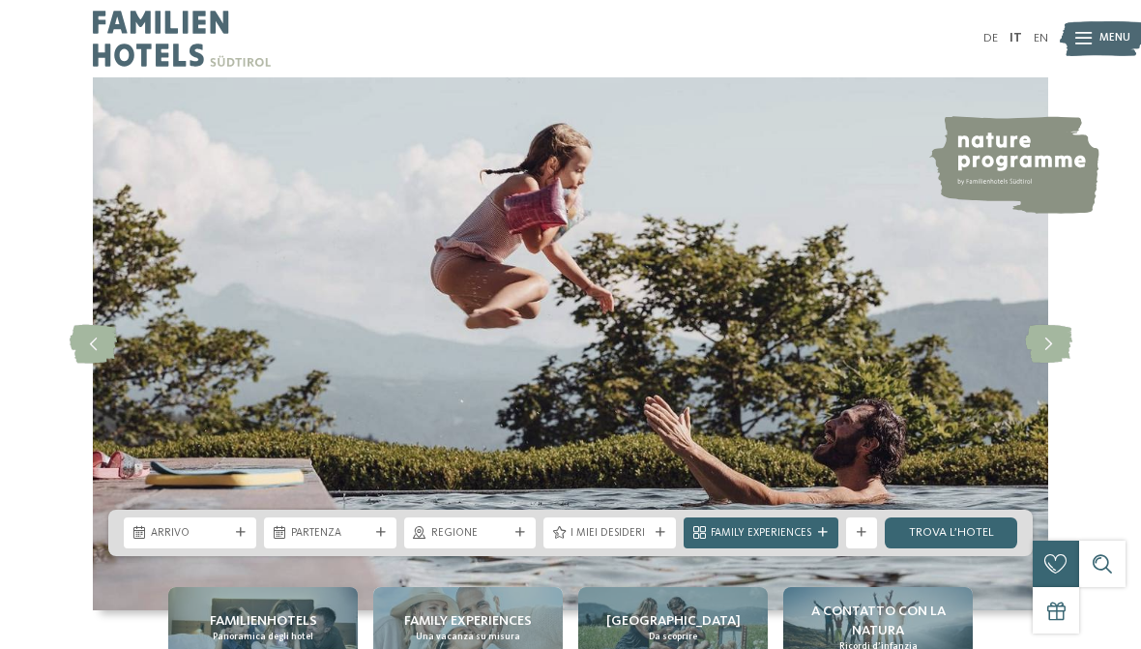
click at [1058, 355] on icon at bounding box center [1048, 344] width 47 height 39
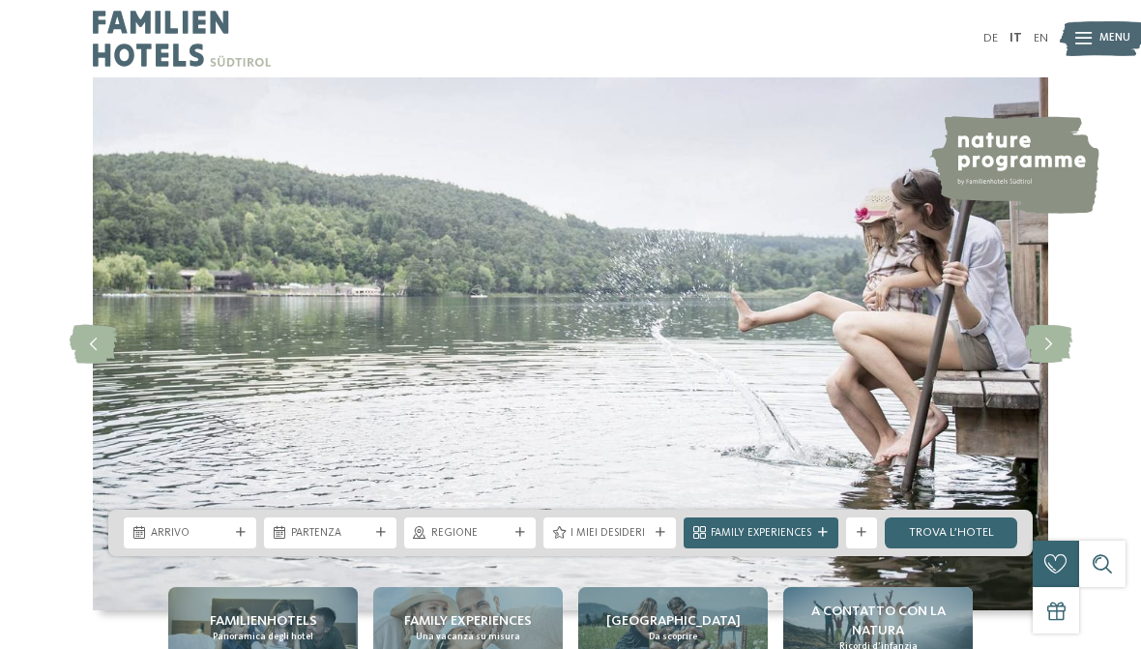
click at [1057, 356] on icon at bounding box center [1048, 344] width 47 height 39
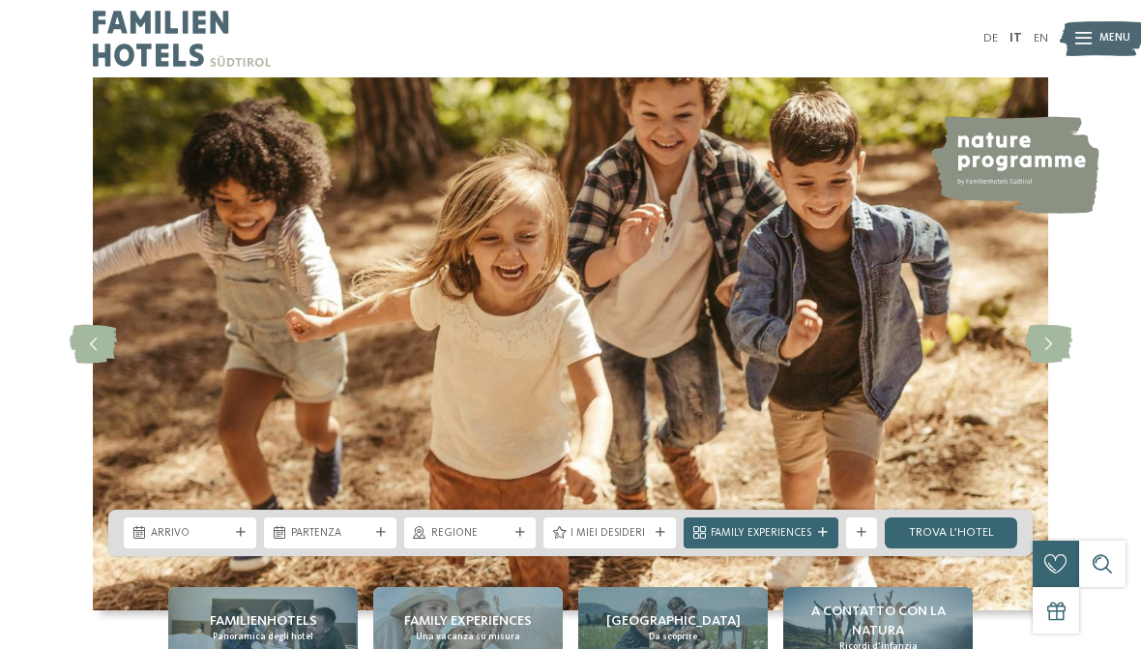
click at [1052, 364] on icon at bounding box center [1048, 344] width 47 height 39
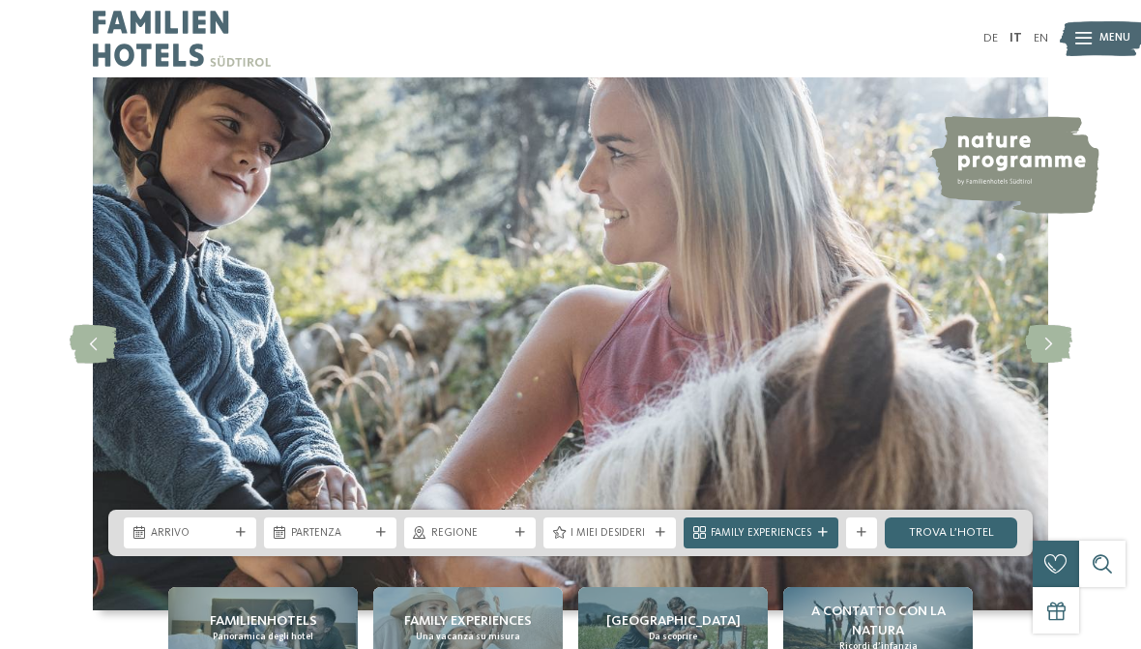
click at [1044, 364] on icon at bounding box center [1048, 344] width 47 height 39
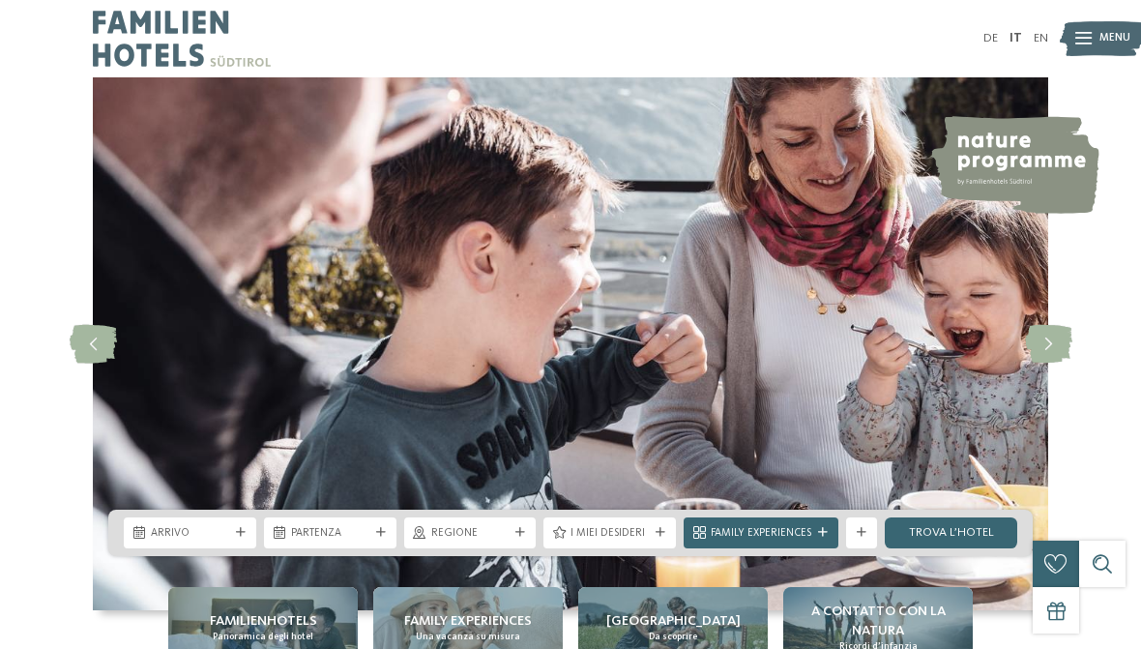
click at [1042, 366] on div at bounding box center [1048, 344] width 43 height 43
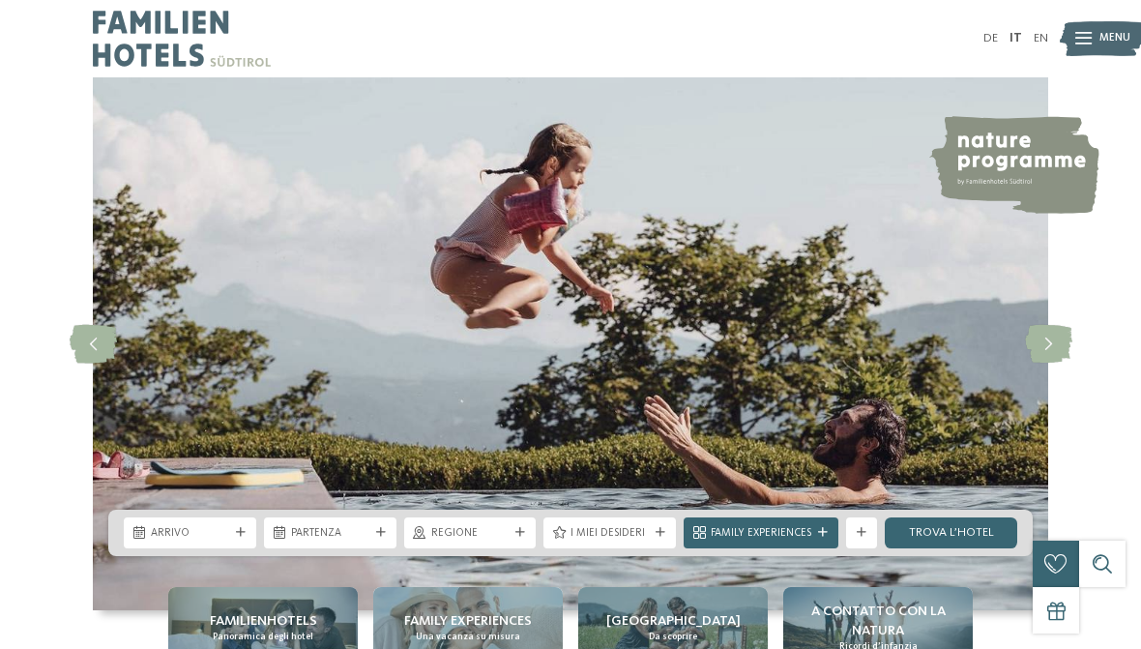
click at [1041, 378] on img at bounding box center [571, 343] width 956 height 533
click at [1039, 382] on img at bounding box center [571, 343] width 956 height 533
click at [1031, 390] on img at bounding box center [571, 343] width 956 height 533
click at [1048, 364] on icon at bounding box center [1048, 344] width 47 height 39
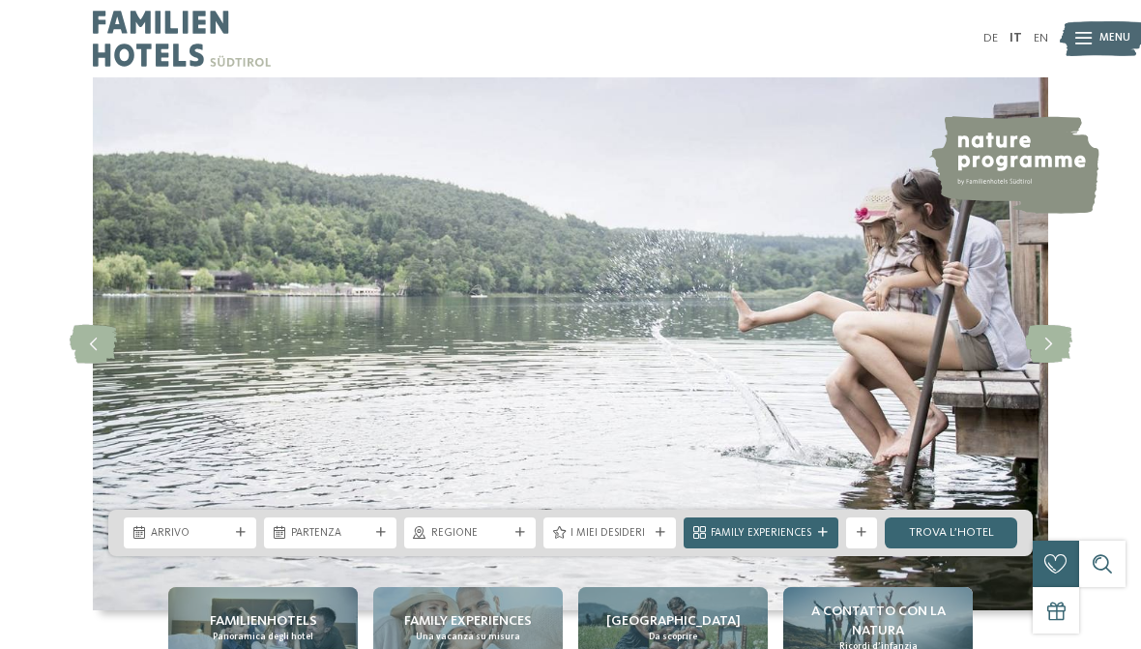
click at [1044, 364] on icon at bounding box center [1048, 344] width 47 height 39
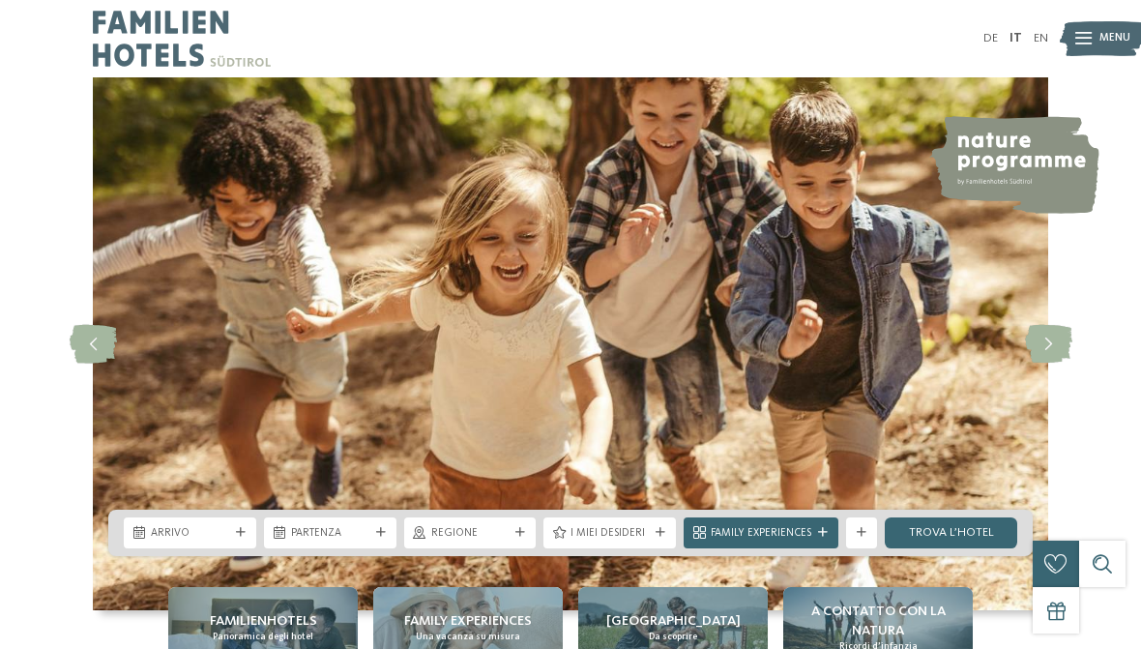
click at [1046, 364] on icon at bounding box center [1048, 344] width 47 height 39
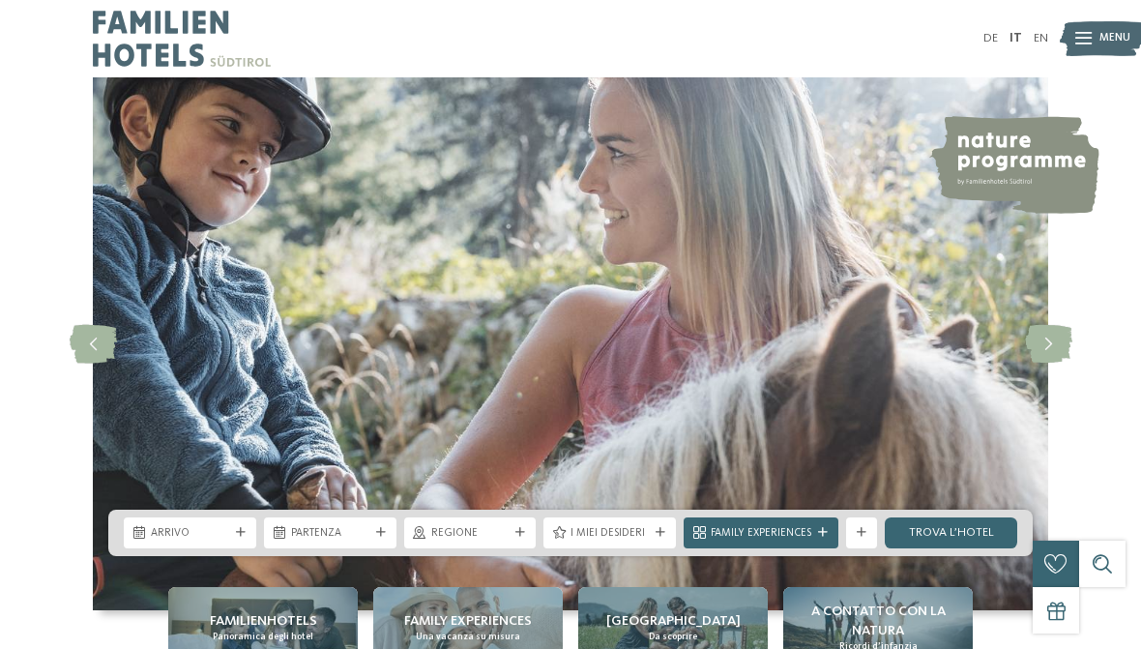
click at [1050, 354] on icon at bounding box center [1048, 344] width 47 height 39
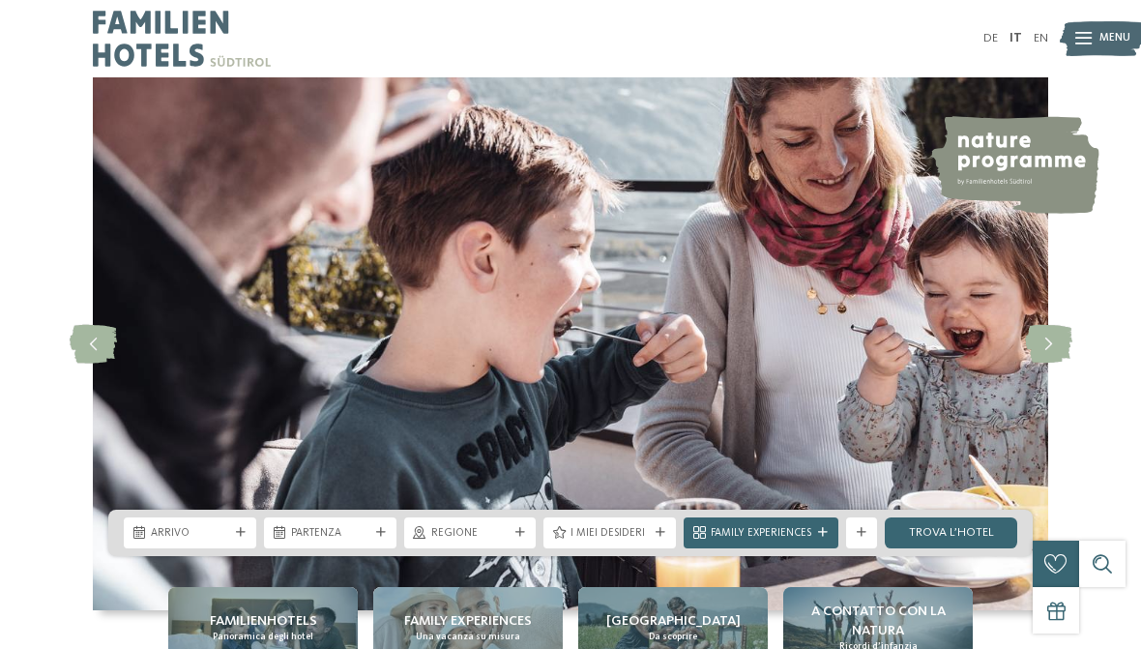
click at [1050, 356] on icon at bounding box center [1048, 344] width 47 height 39
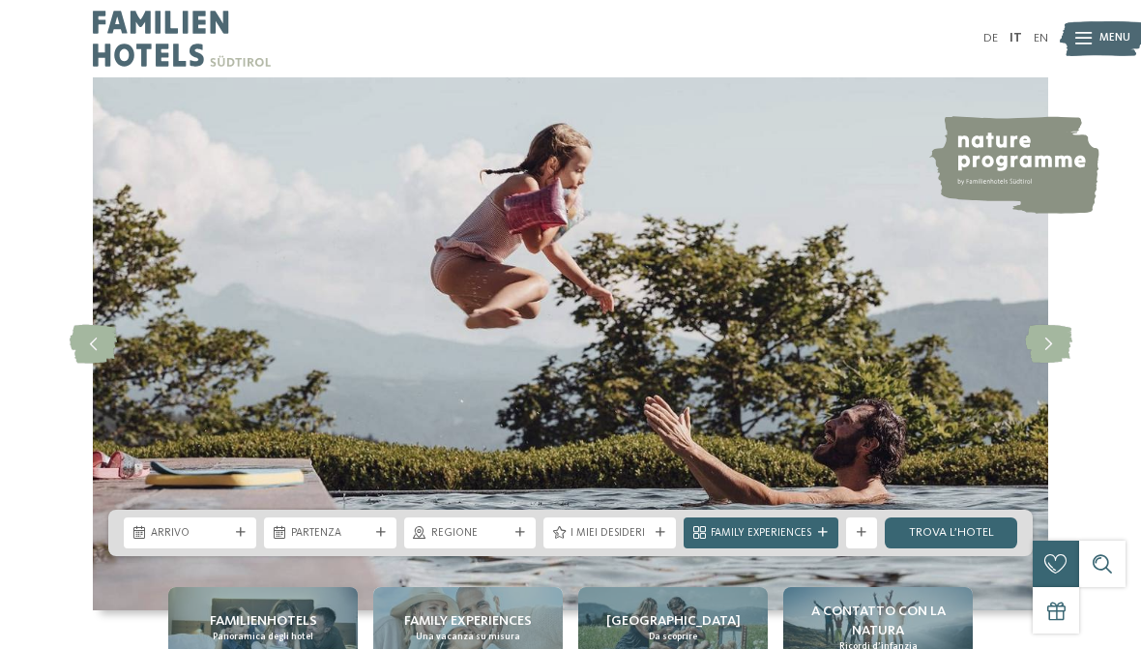
click at [1049, 362] on icon at bounding box center [1048, 344] width 47 height 39
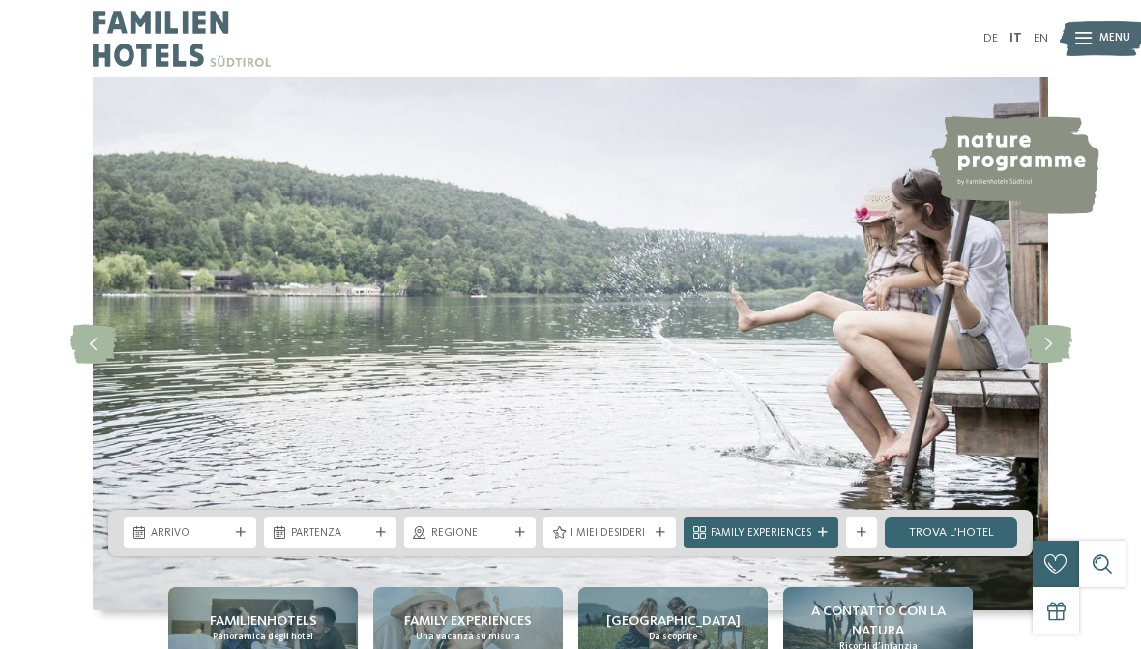
click at [1047, 364] on icon at bounding box center [1048, 344] width 47 height 39
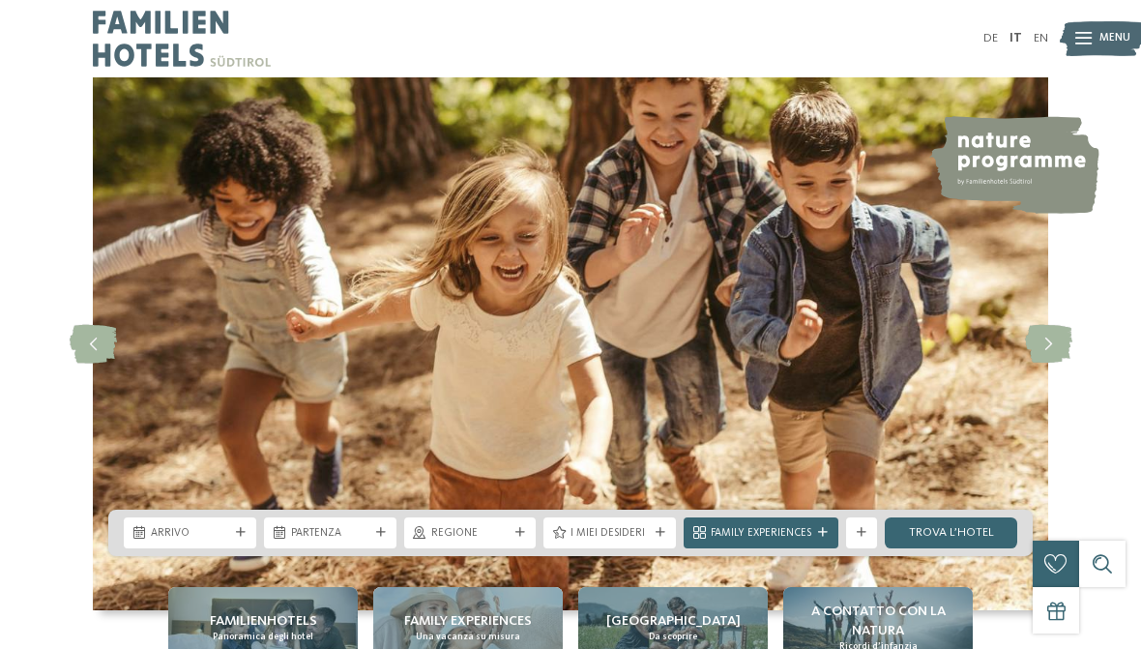
click at [1046, 364] on icon at bounding box center [1048, 344] width 47 height 39
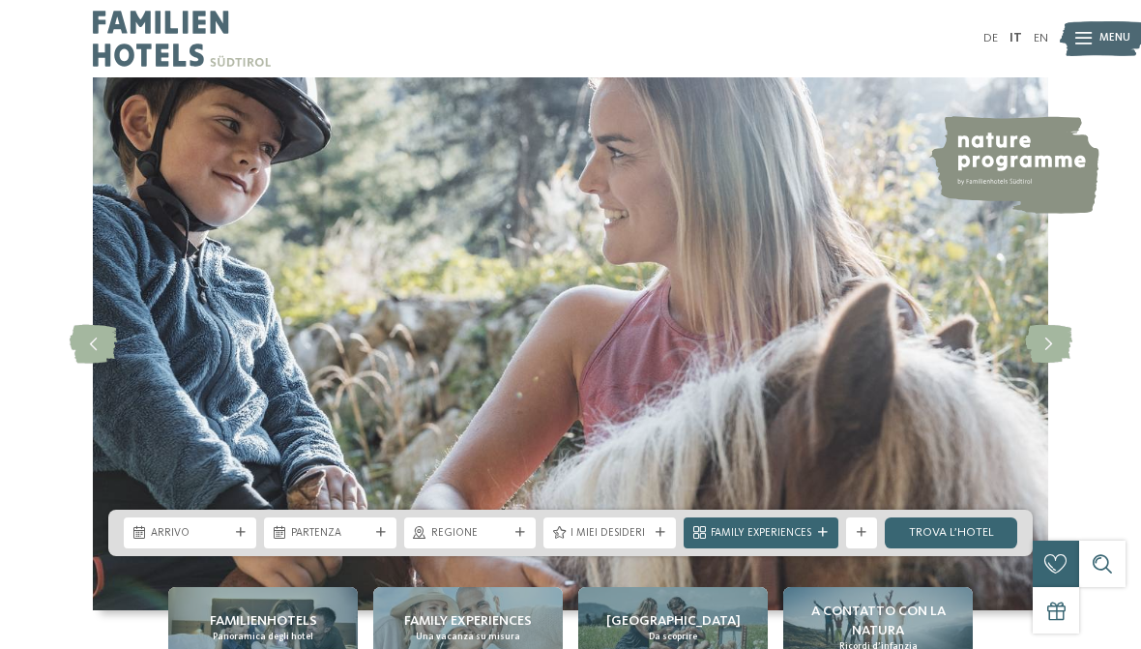
click at [1037, 364] on icon at bounding box center [1048, 344] width 47 height 39
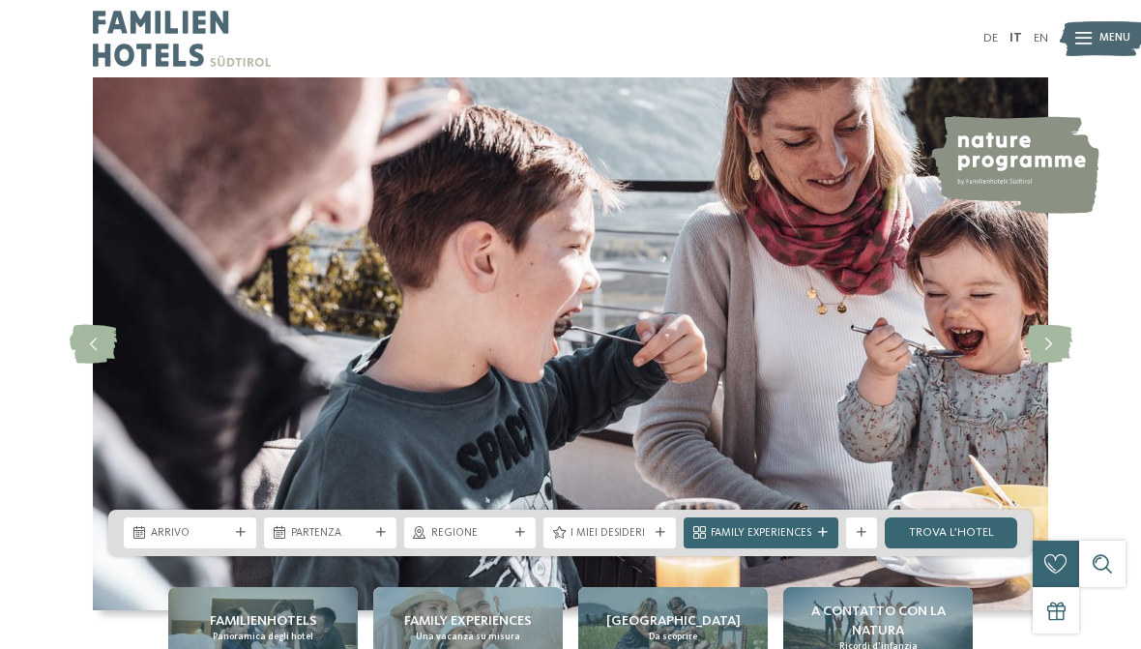
click at [1039, 364] on icon at bounding box center [1048, 344] width 47 height 39
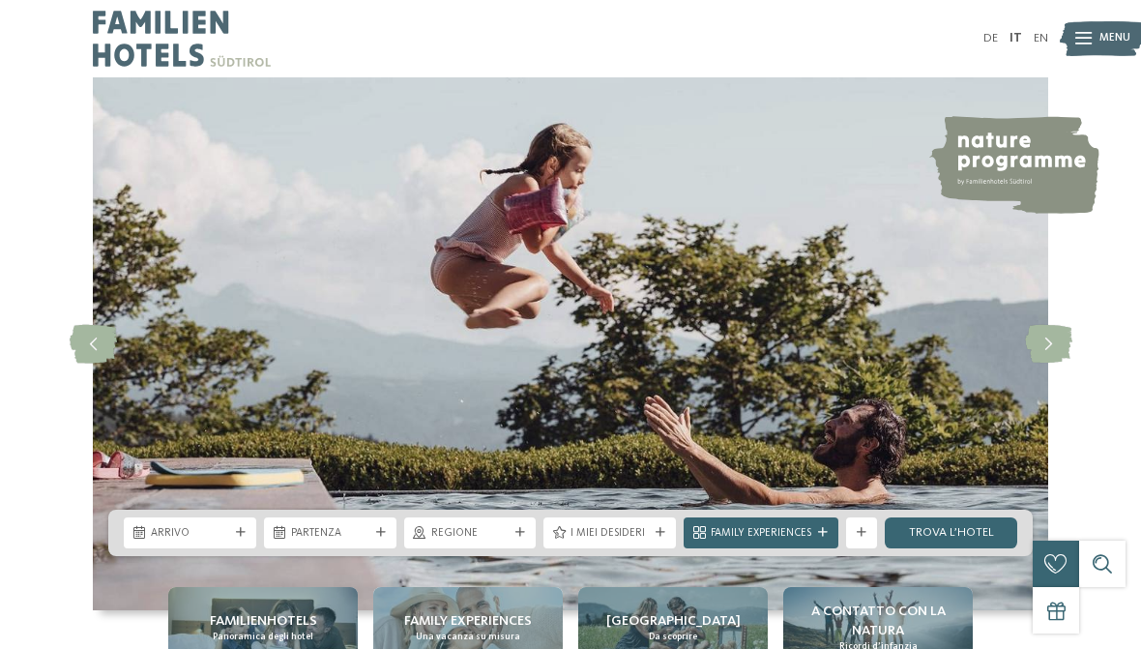
click at [1051, 361] on icon at bounding box center [1048, 344] width 47 height 39
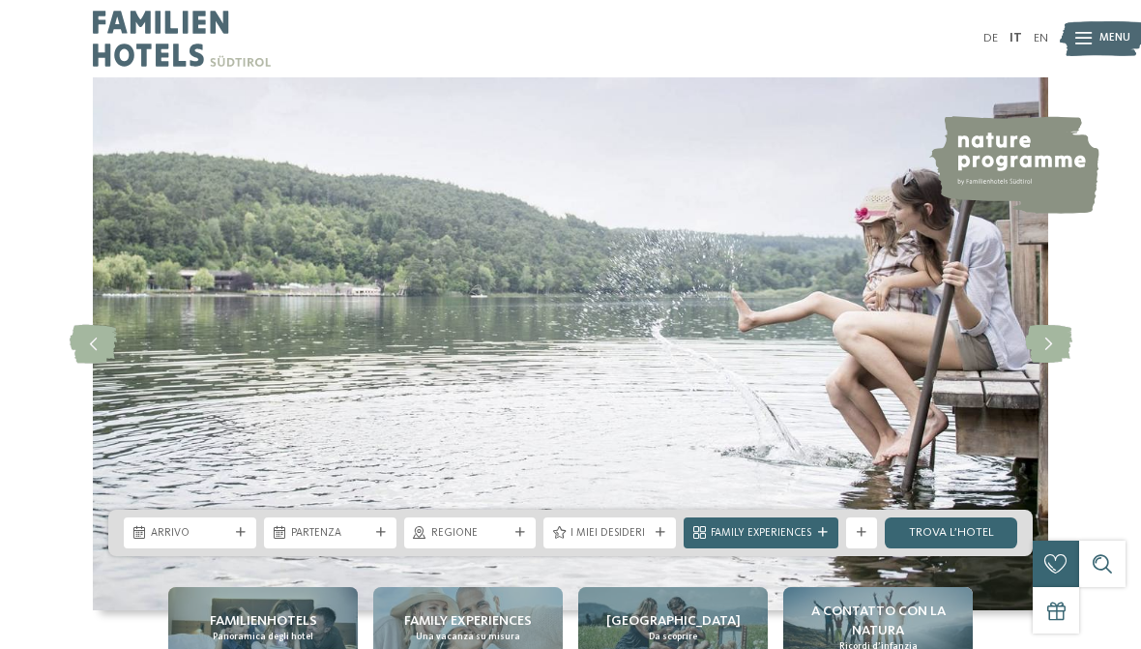
click at [1043, 358] on icon at bounding box center [1048, 344] width 47 height 39
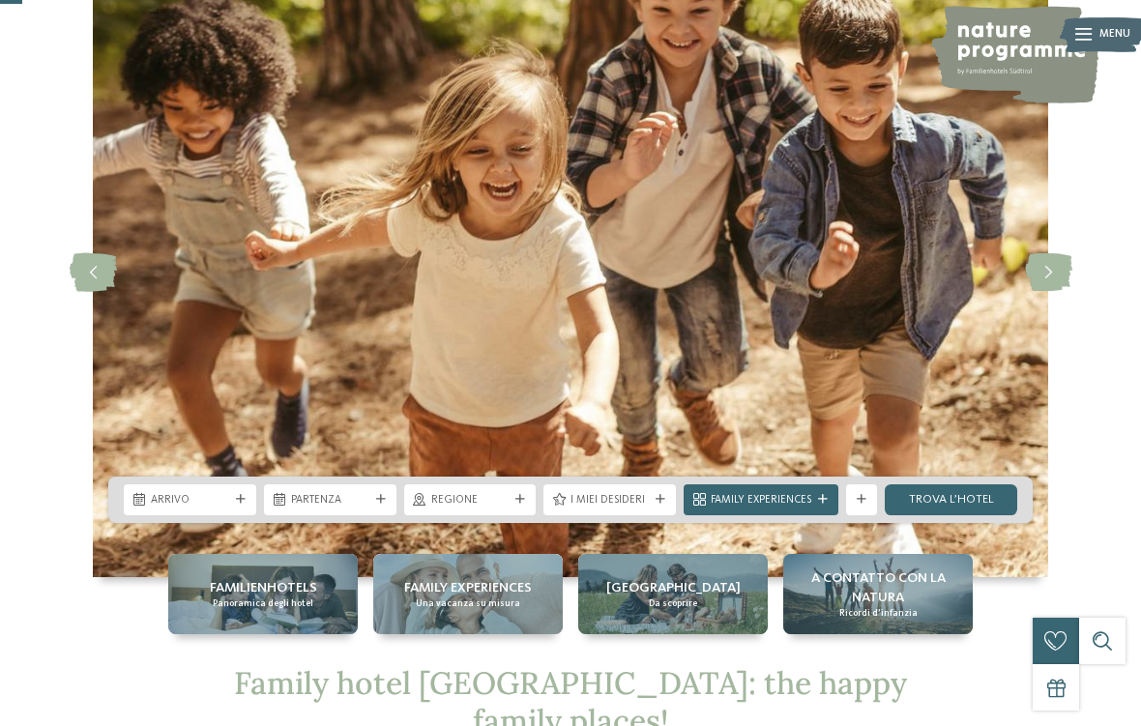
scroll to position [173, 0]
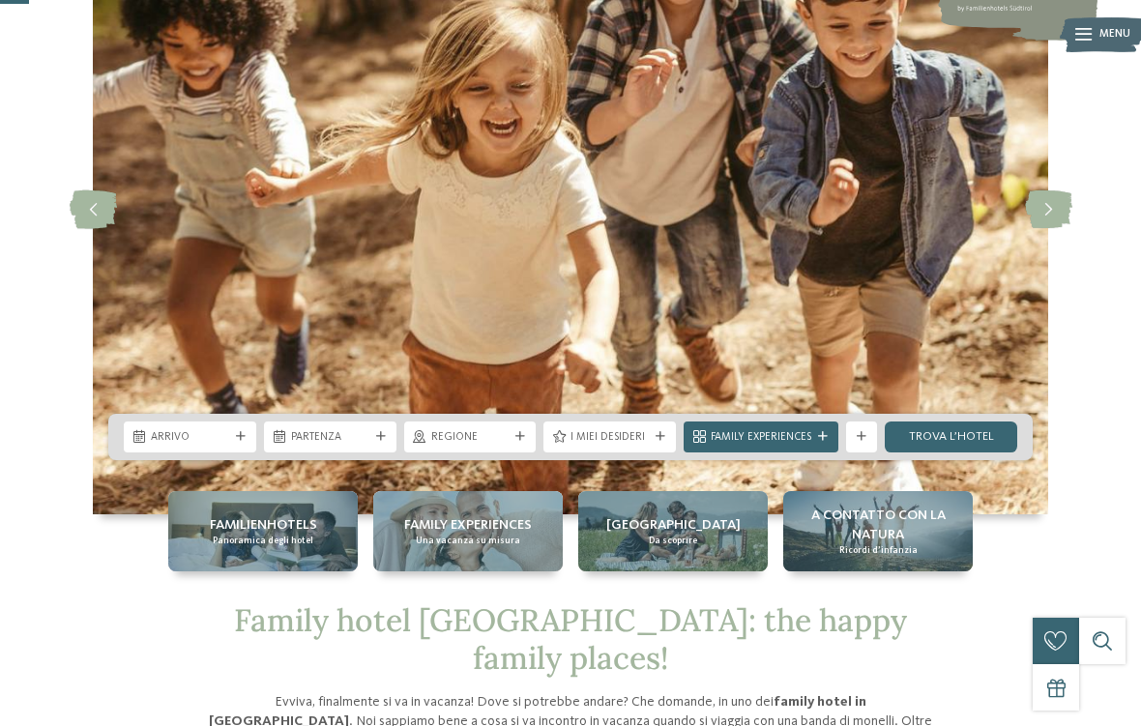
click at [173, 446] on span "Arrivo" at bounding box center [190, 437] width 78 height 15
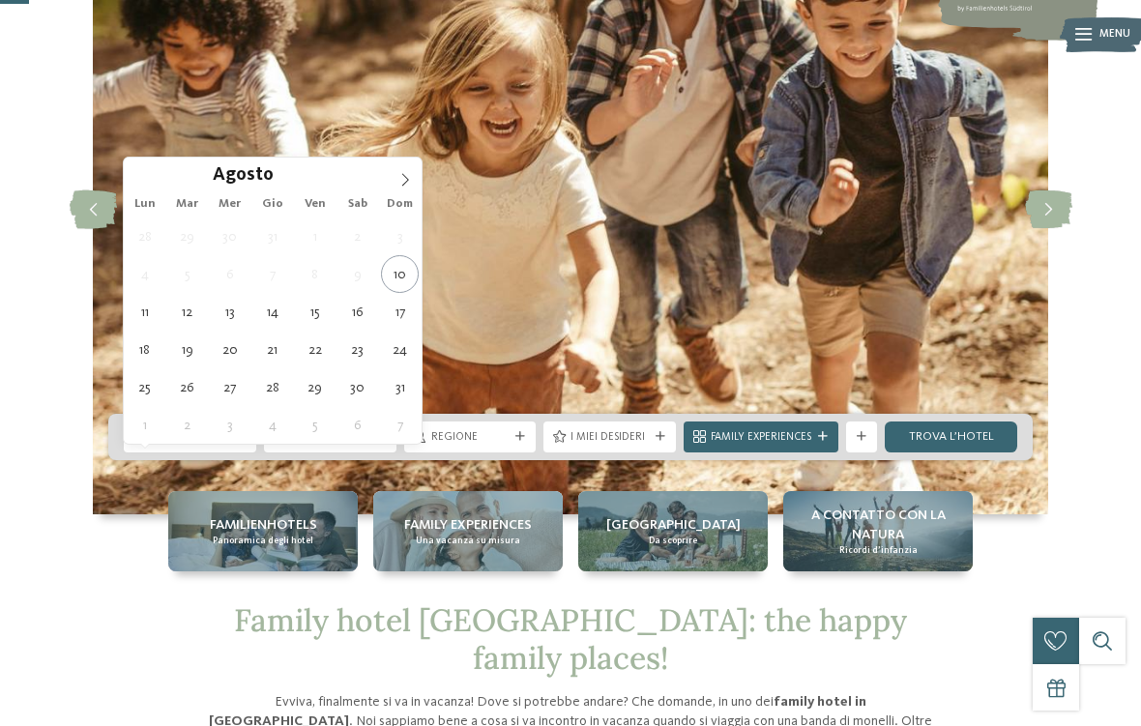
click at [399, 178] on icon at bounding box center [405, 180] width 14 height 14
click at [413, 187] on span at bounding box center [405, 174] width 33 height 33
click at [405, 183] on icon at bounding box center [405, 180] width 14 height 14
click at [408, 190] on span at bounding box center [405, 174] width 33 height 33
click at [404, 185] on icon at bounding box center [405, 179] width 7 height 13
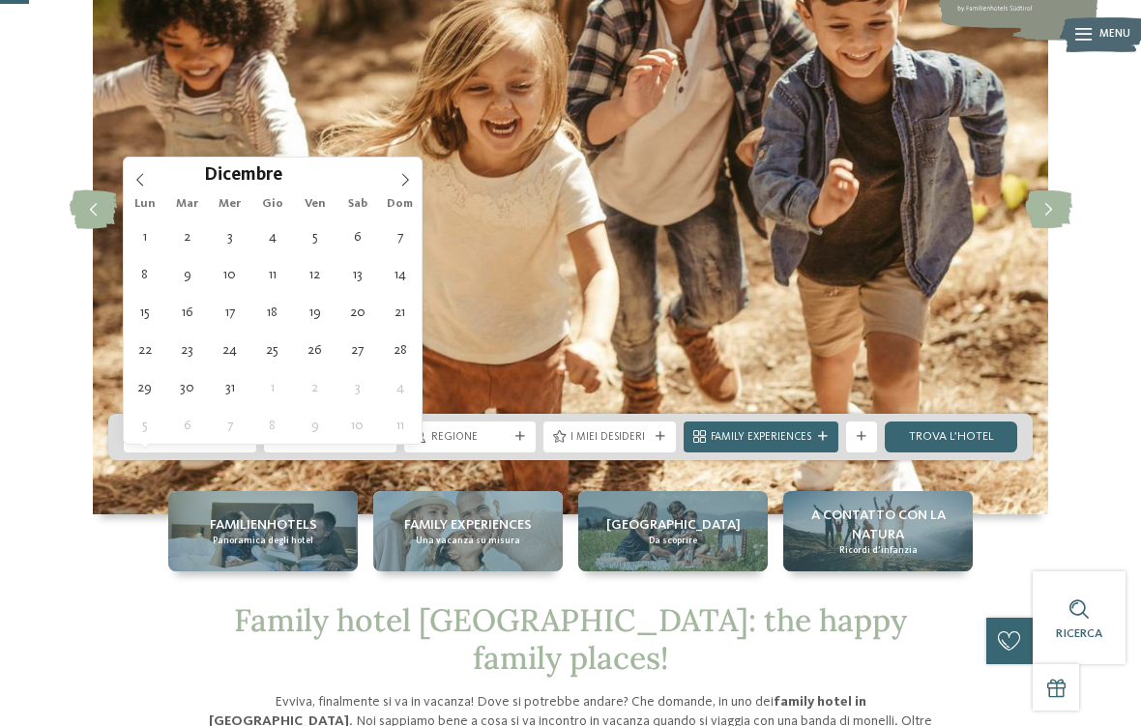
type input "****"
click at [406, 184] on icon at bounding box center [405, 180] width 14 height 14
click at [409, 182] on icon at bounding box center [405, 180] width 14 height 14
click at [403, 188] on span at bounding box center [405, 174] width 33 height 33
click at [404, 175] on icon at bounding box center [405, 180] width 14 height 14
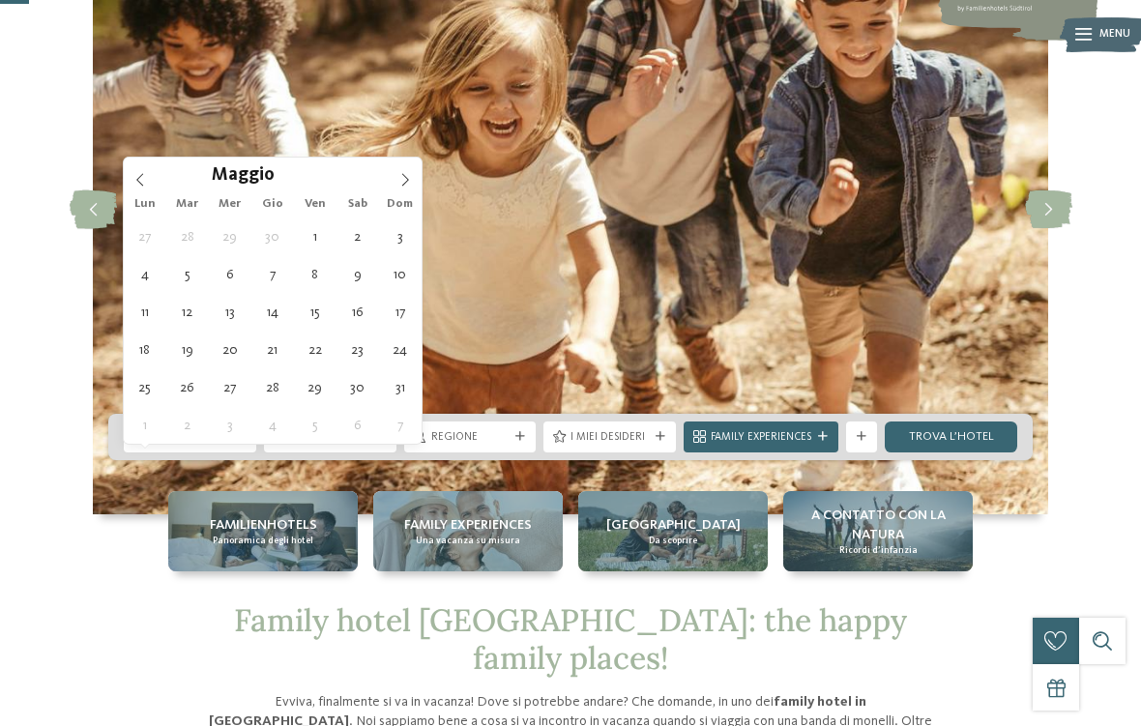
click at [402, 182] on icon at bounding box center [405, 180] width 14 height 14
click at [403, 175] on icon at bounding box center [405, 180] width 14 height 14
type div "[DATE]"
type input "****"
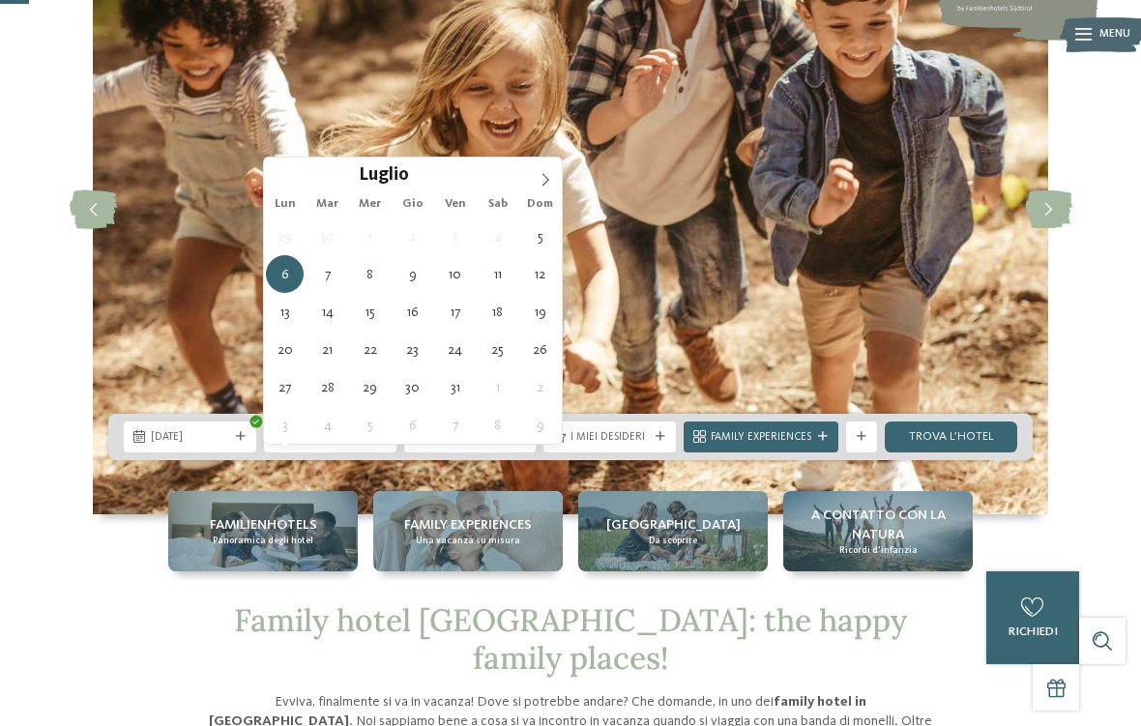
type div "[DATE]"
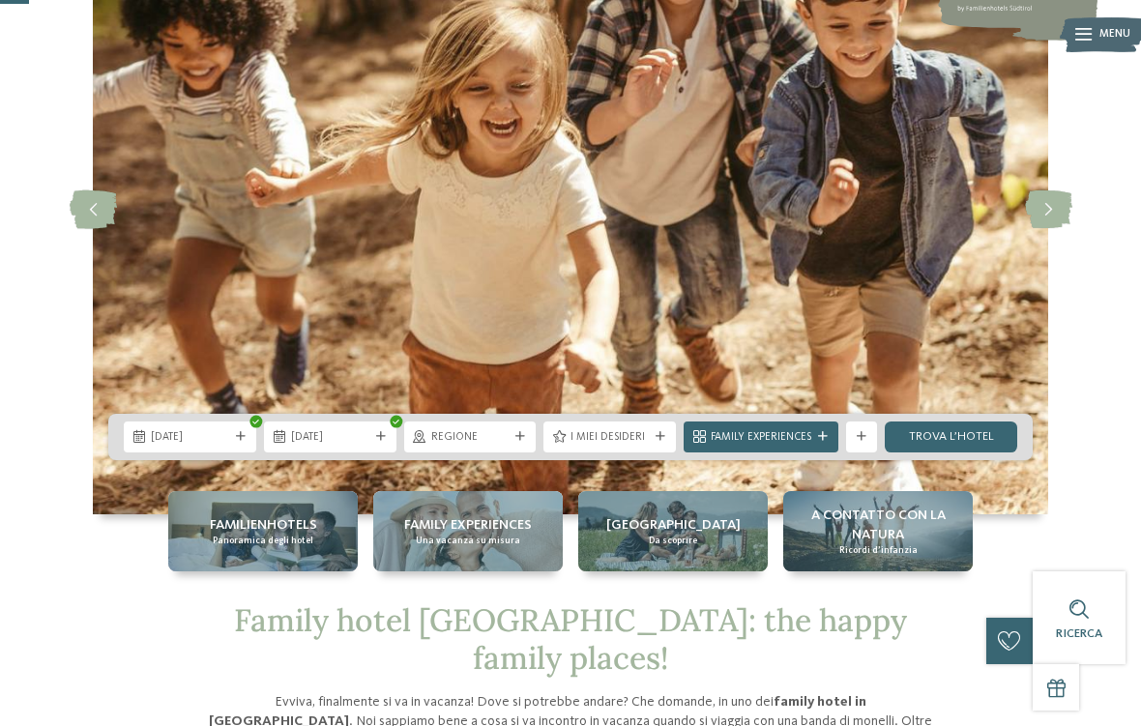
click at [462, 446] on span "Regione" at bounding box center [470, 437] width 78 height 15
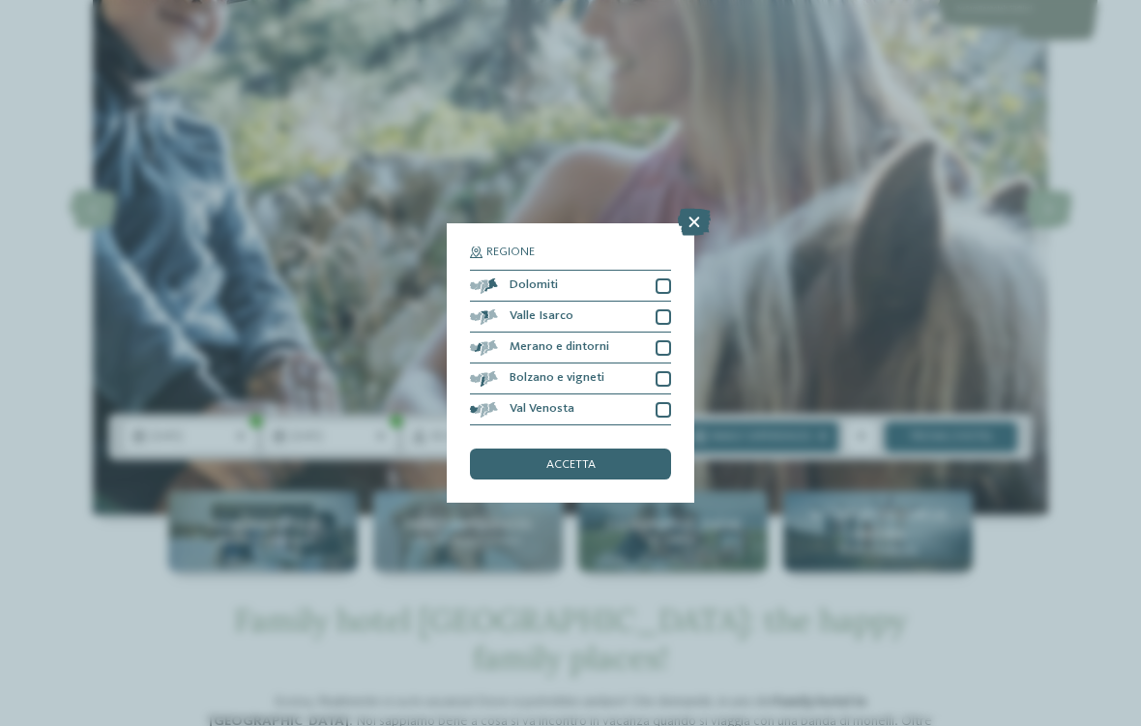
click at [688, 209] on icon at bounding box center [694, 222] width 33 height 27
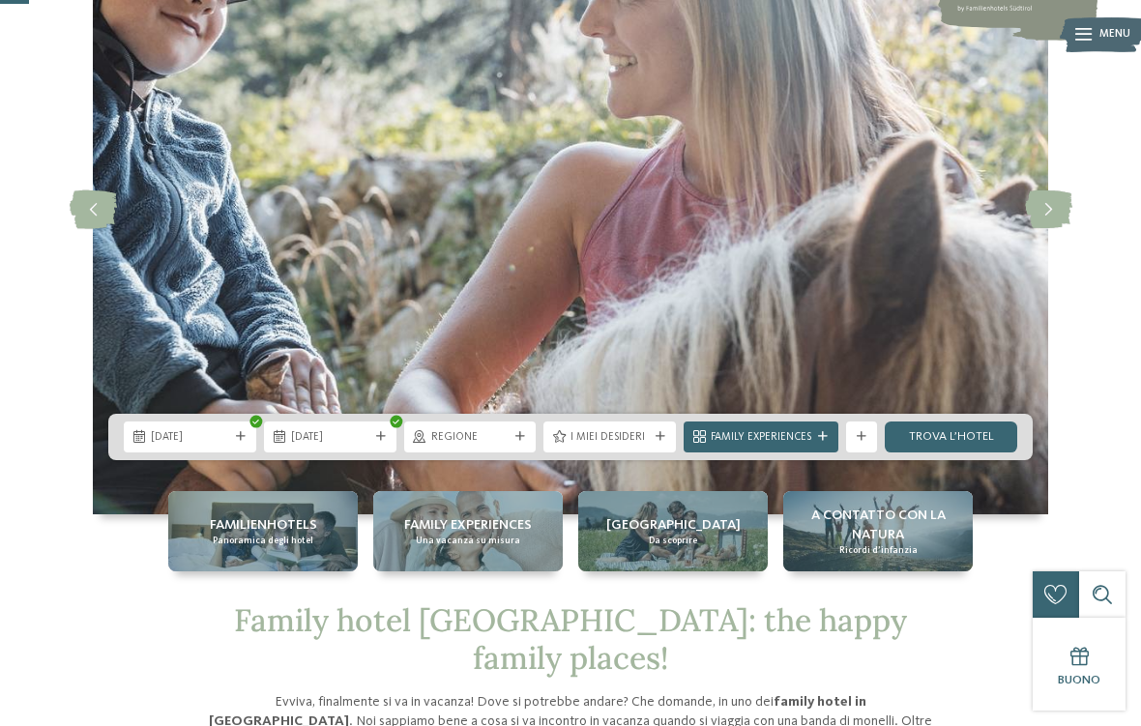
click at [804, 453] on div "Family Experiences" at bounding box center [761, 437] width 155 height 31
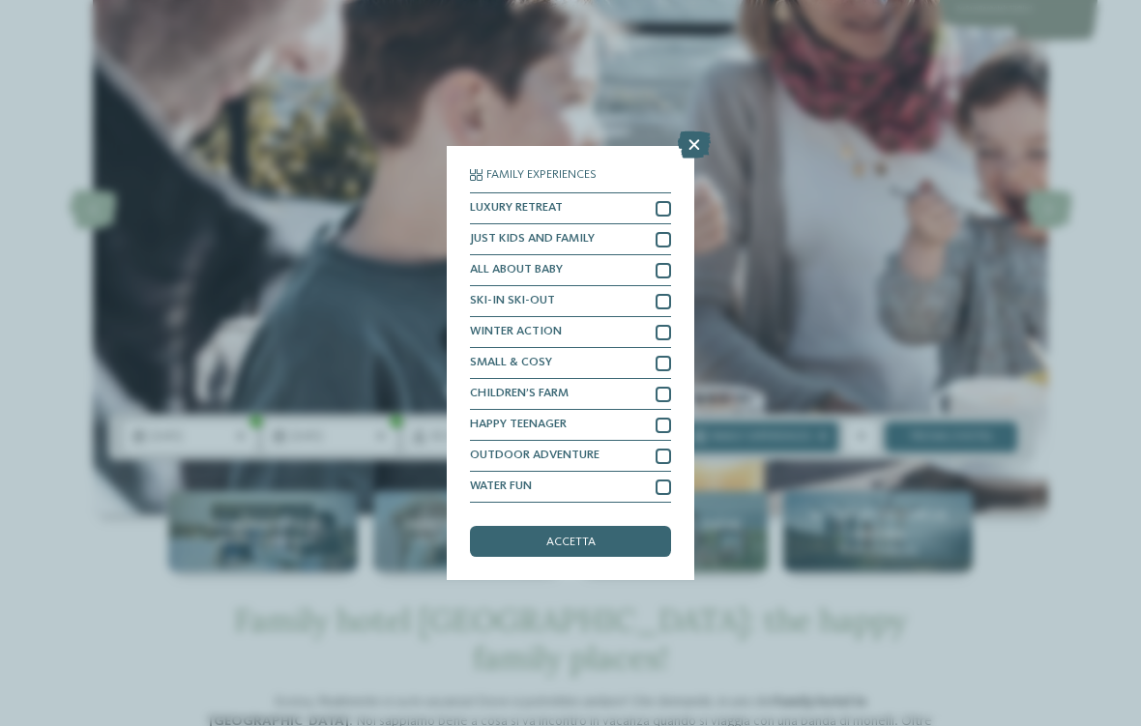
click at [693, 132] on icon at bounding box center [694, 145] width 33 height 27
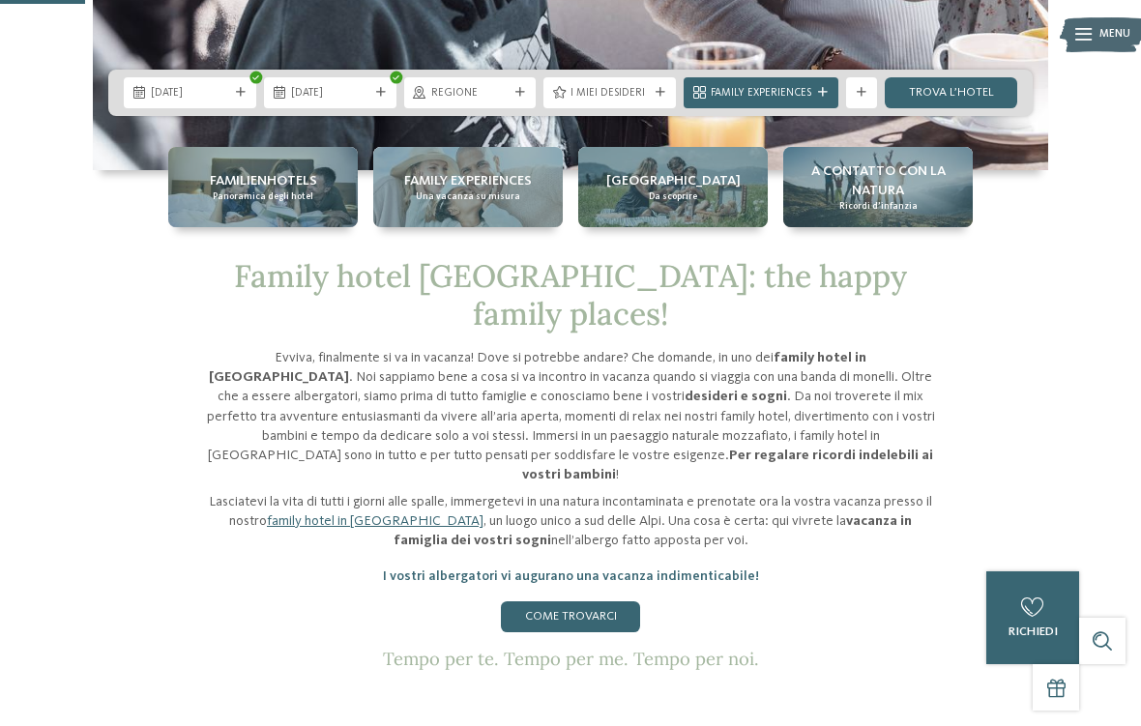
scroll to position [522, 0]
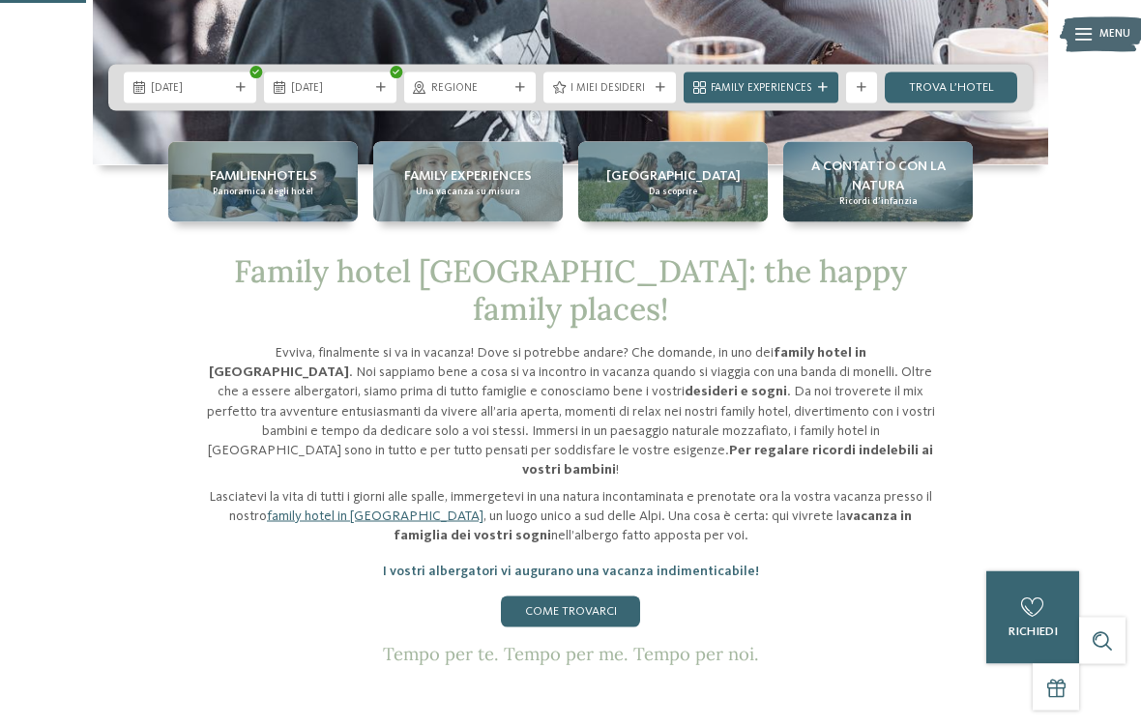
click at [969, 103] on link "trova l’hotel" at bounding box center [951, 88] width 132 height 31
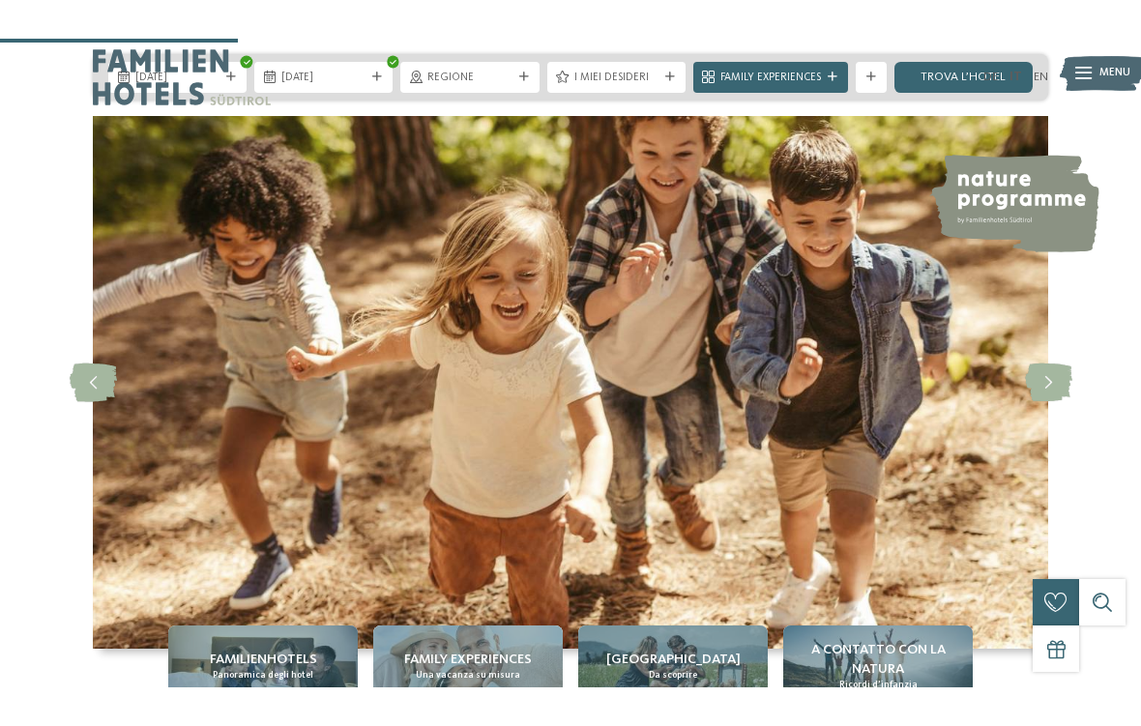
scroll to position [1436, 0]
